Goal: Task Accomplishment & Management: Manage account settings

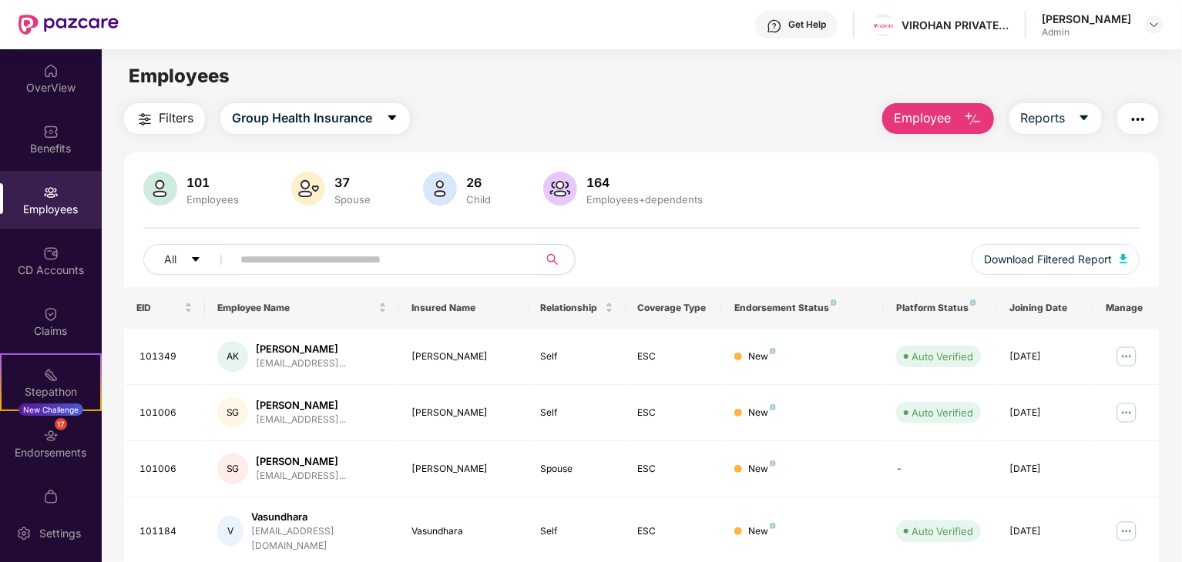
click at [56, 210] on div "Employees" at bounding box center [51, 209] width 102 height 15
click at [997, 254] on span "Download Filtered Report" at bounding box center [1048, 259] width 128 height 17
